Goal: Find specific page/section: Find specific page/section

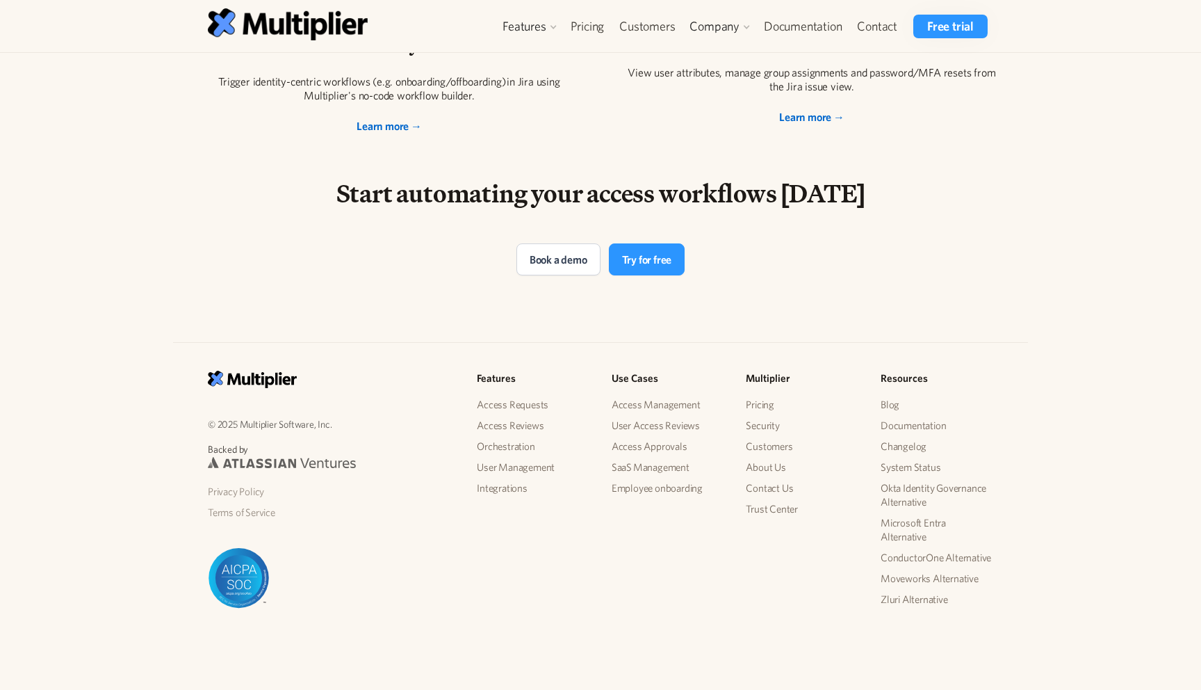
scroll to position [2801, 0]
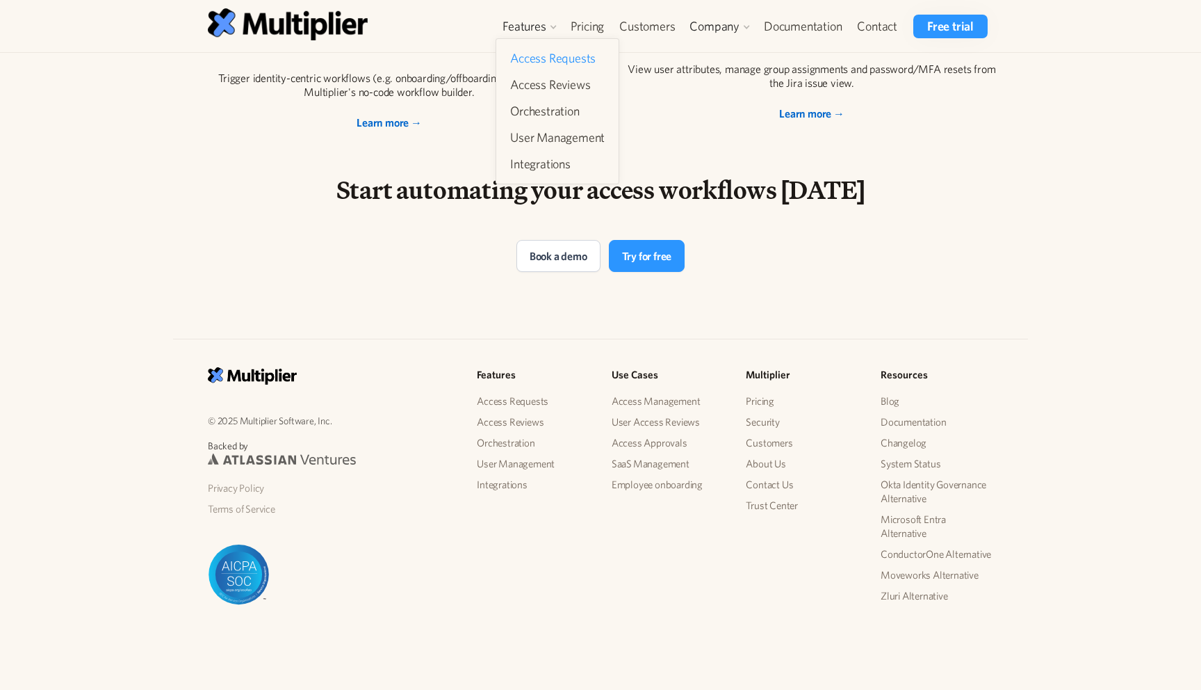
click at [532, 63] on link "Access Requests" at bounding box center [558, 58] width 106 height 25
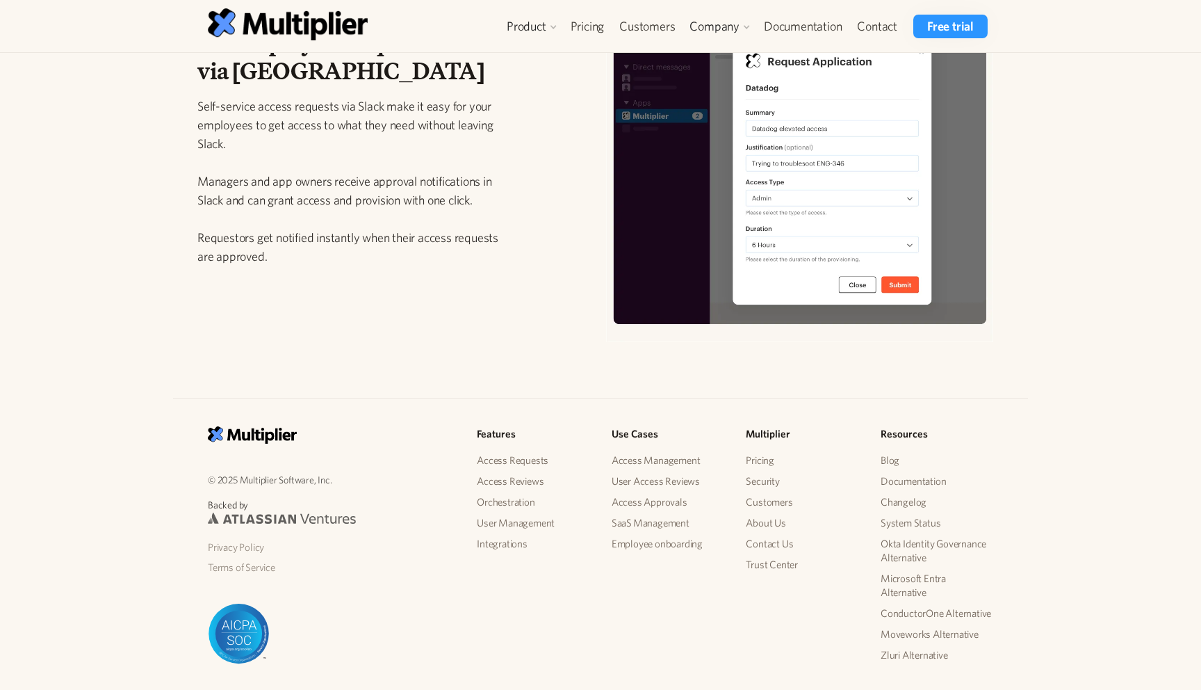
scroll to position [1994, 0]
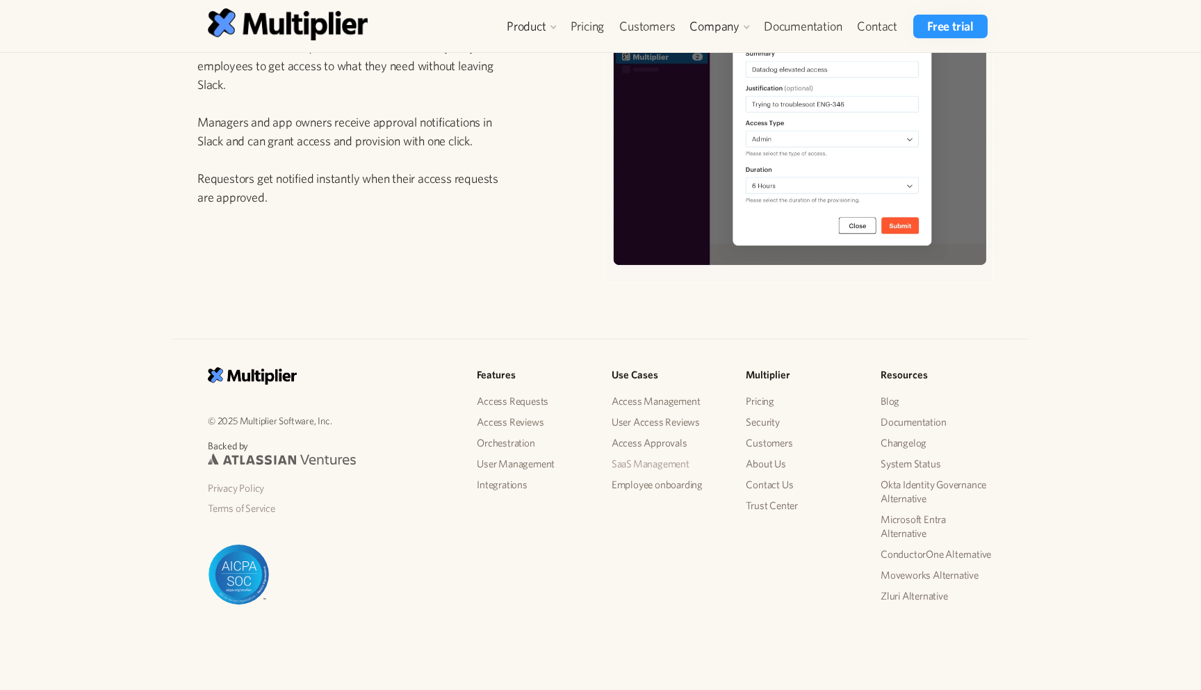
click at [621, 462] on link "SaaS Management" at bounding box center [668, 463] width 113 height 21
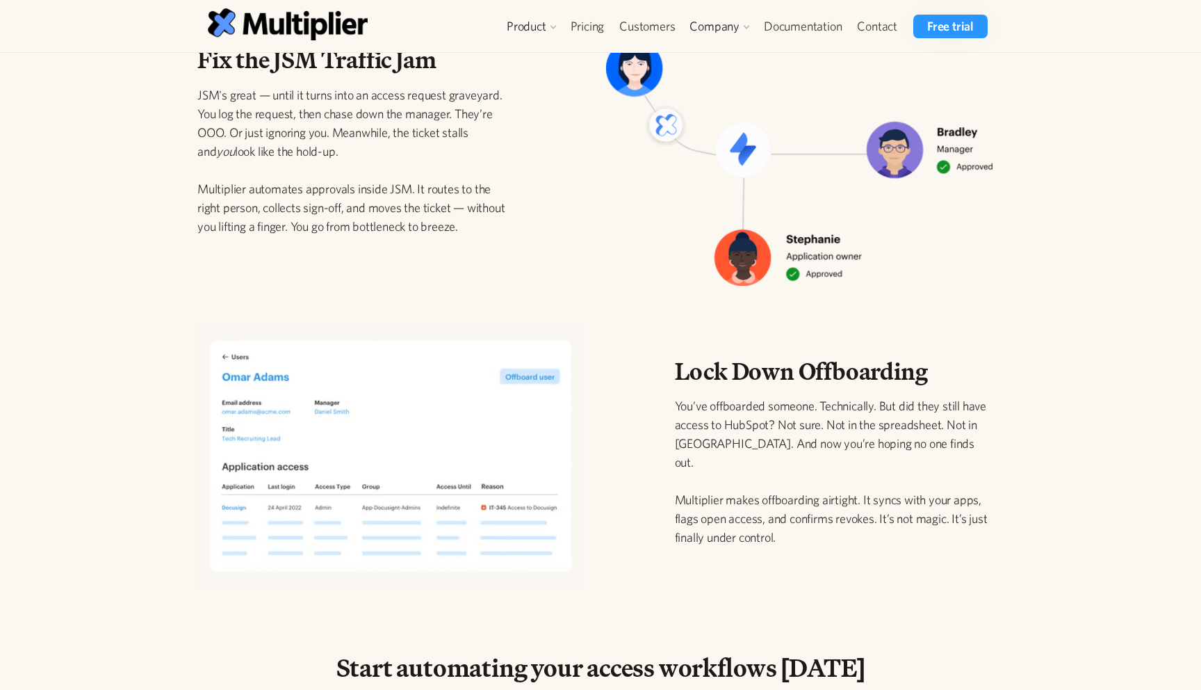
scroll to position [900, 0]
